Goal: Information Seeking & Learning: Find specific page/section

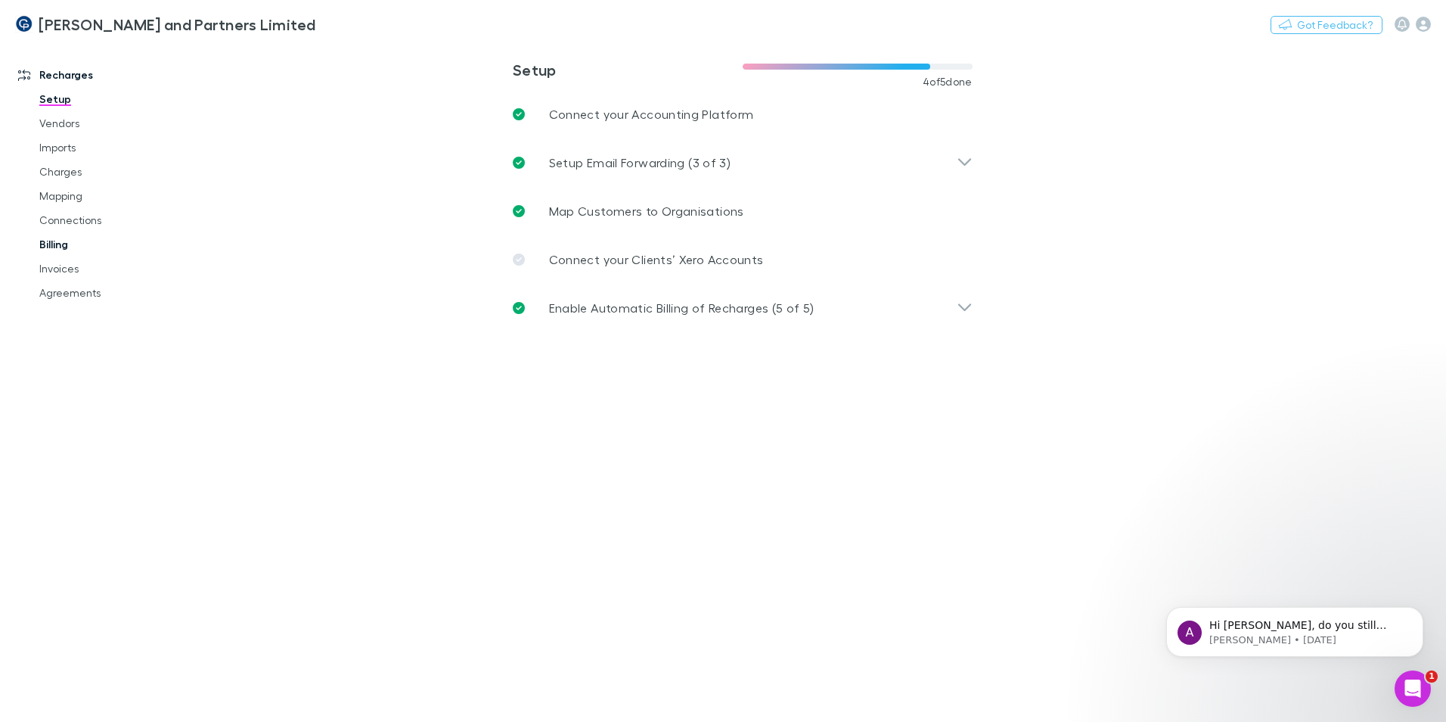
click at [61, 247] on link "Billing" at bounding box center [114, 244] width 180 height 24
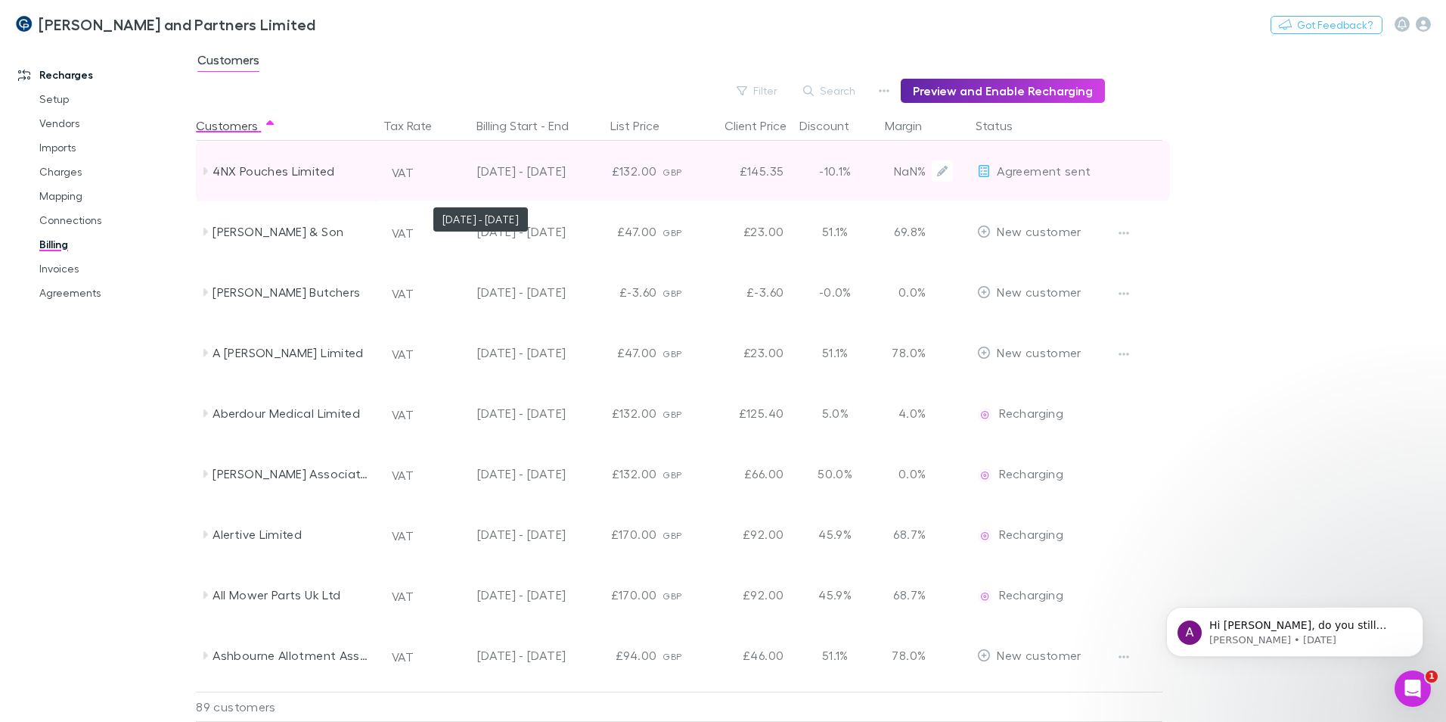
click at [542, 180] on div "[DATE] - [DATE]" at bounding box center [504, 171] width 124 height 61
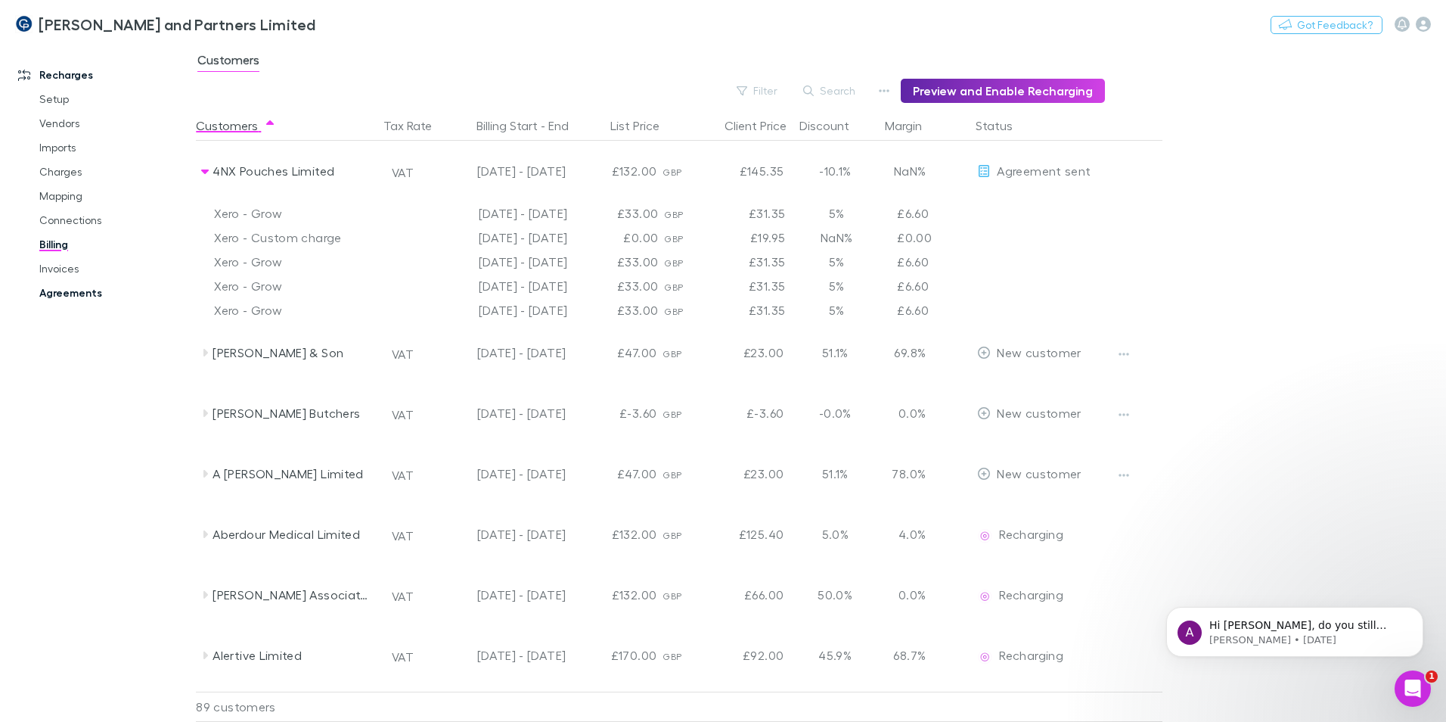
click at [76, 291] on link "Agreements" at bounding box center [114, 293] width 180 height 24
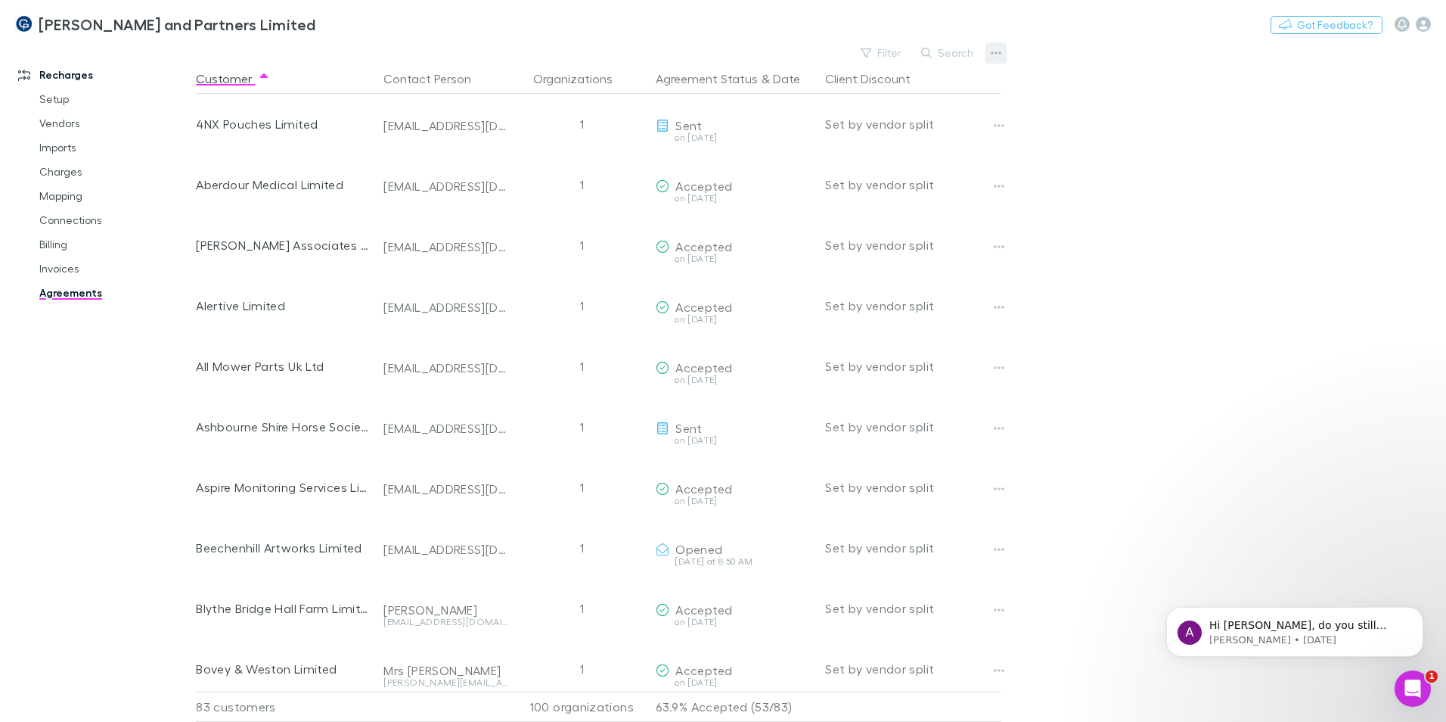
click at [988, 61] on button "button" at bounding box center [996, 52] width 21 height 21
click at [955, 48] on div at bounding box center [723, 361] width 1446 height 722
click at [949, 54] on button "Search" at bounding box center [948, 53] width 69 height 18
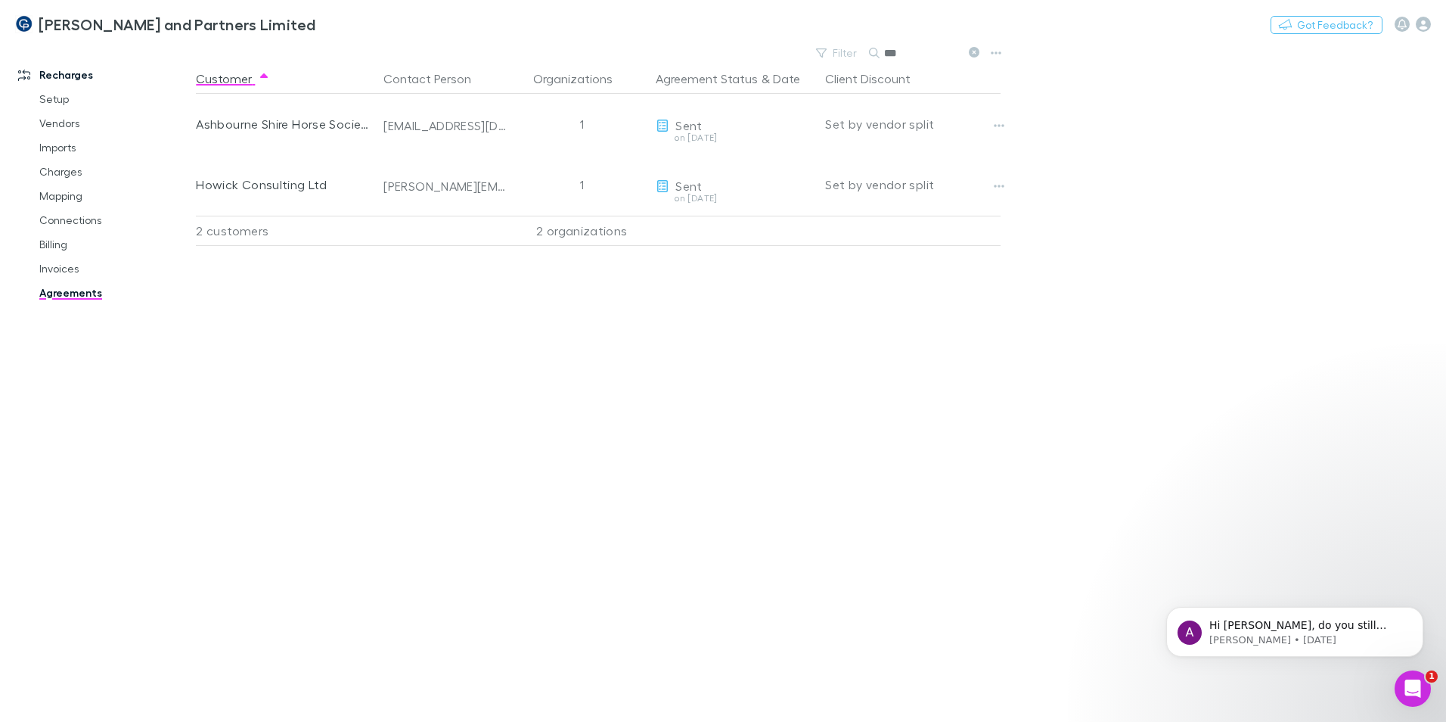
type input "***"
